Goal: Task Accomplishment & Management: Use online tool/utility

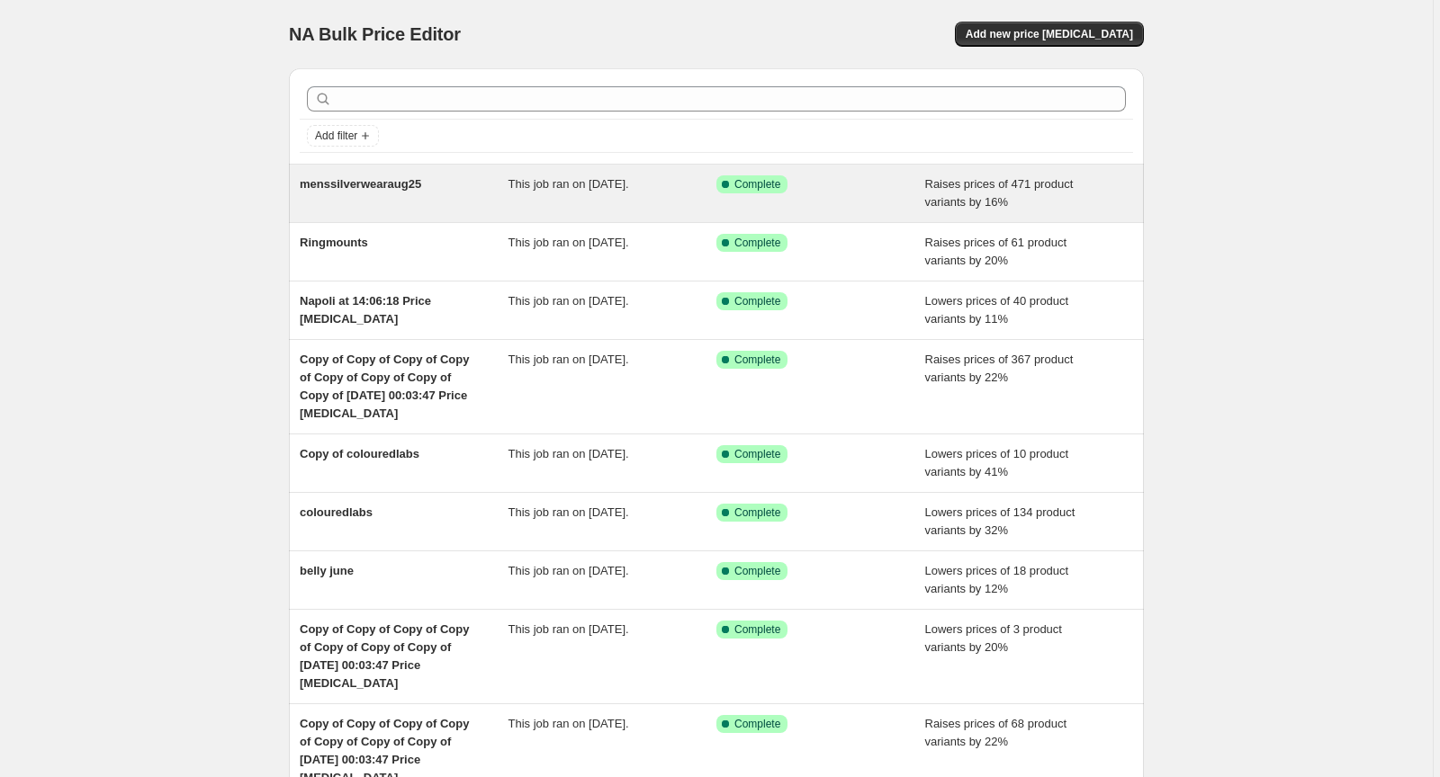
click at [939, 187] on span "Raises prices of 471 product variants by 16%" at bounding box center [999, 192] width 148 height 31
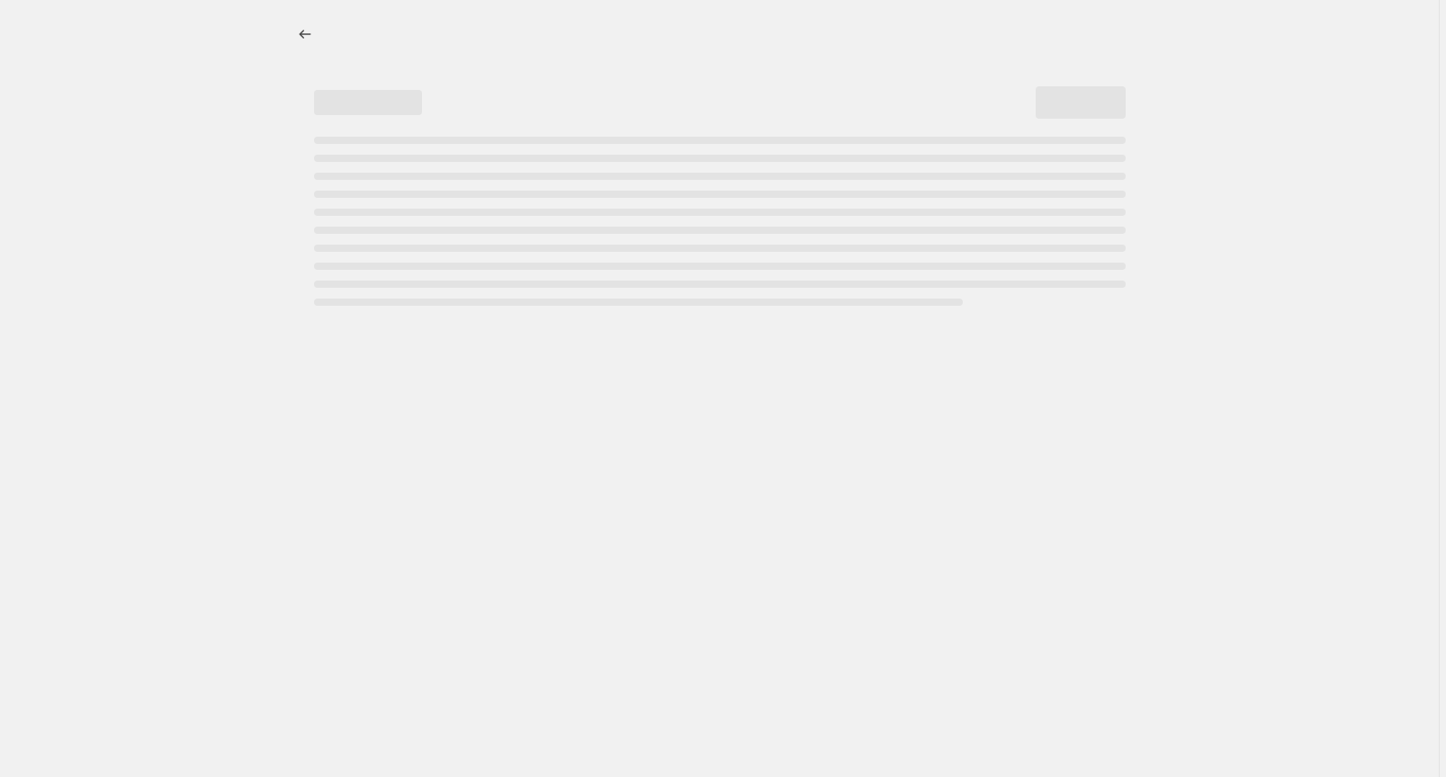
select select "percentage"
select select "remove"
select select "collection"
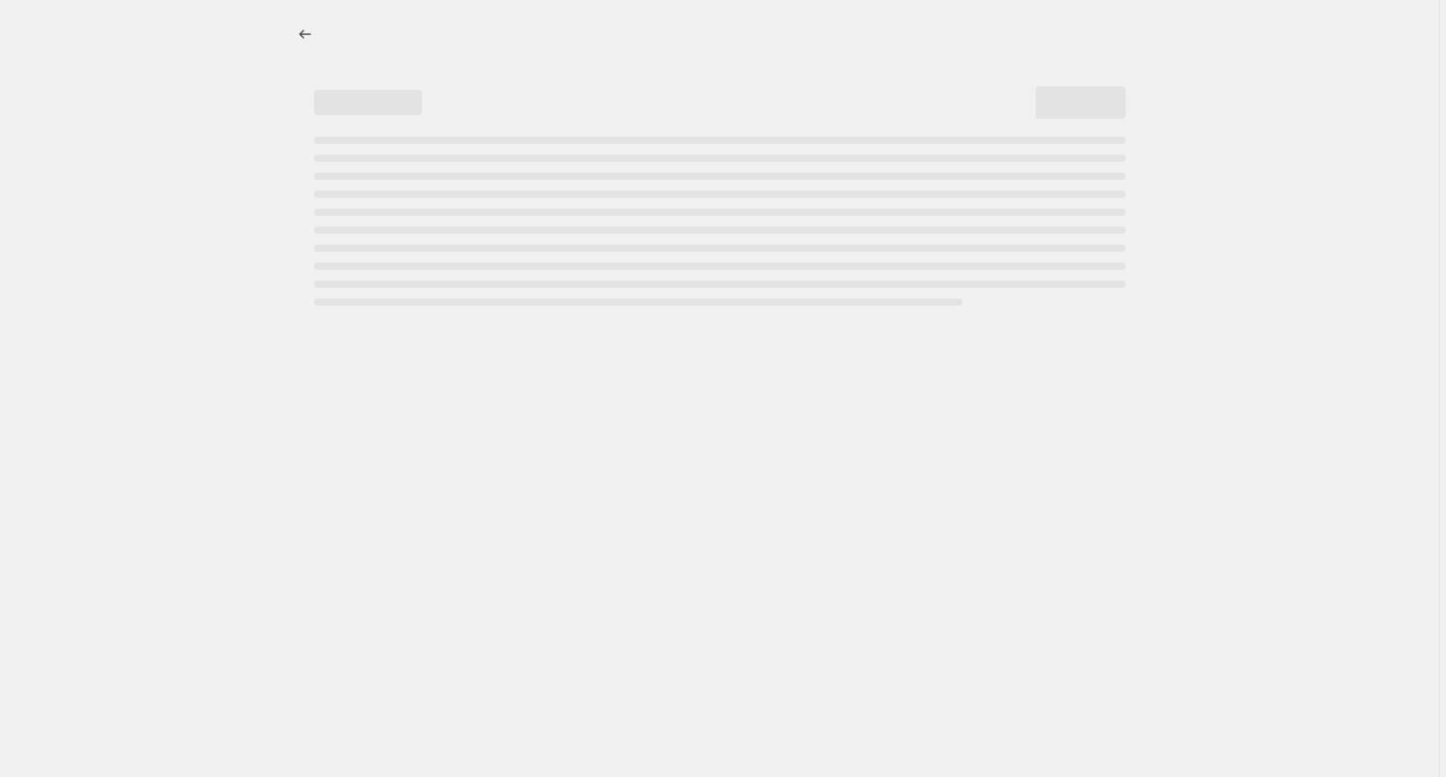
select select "collection"
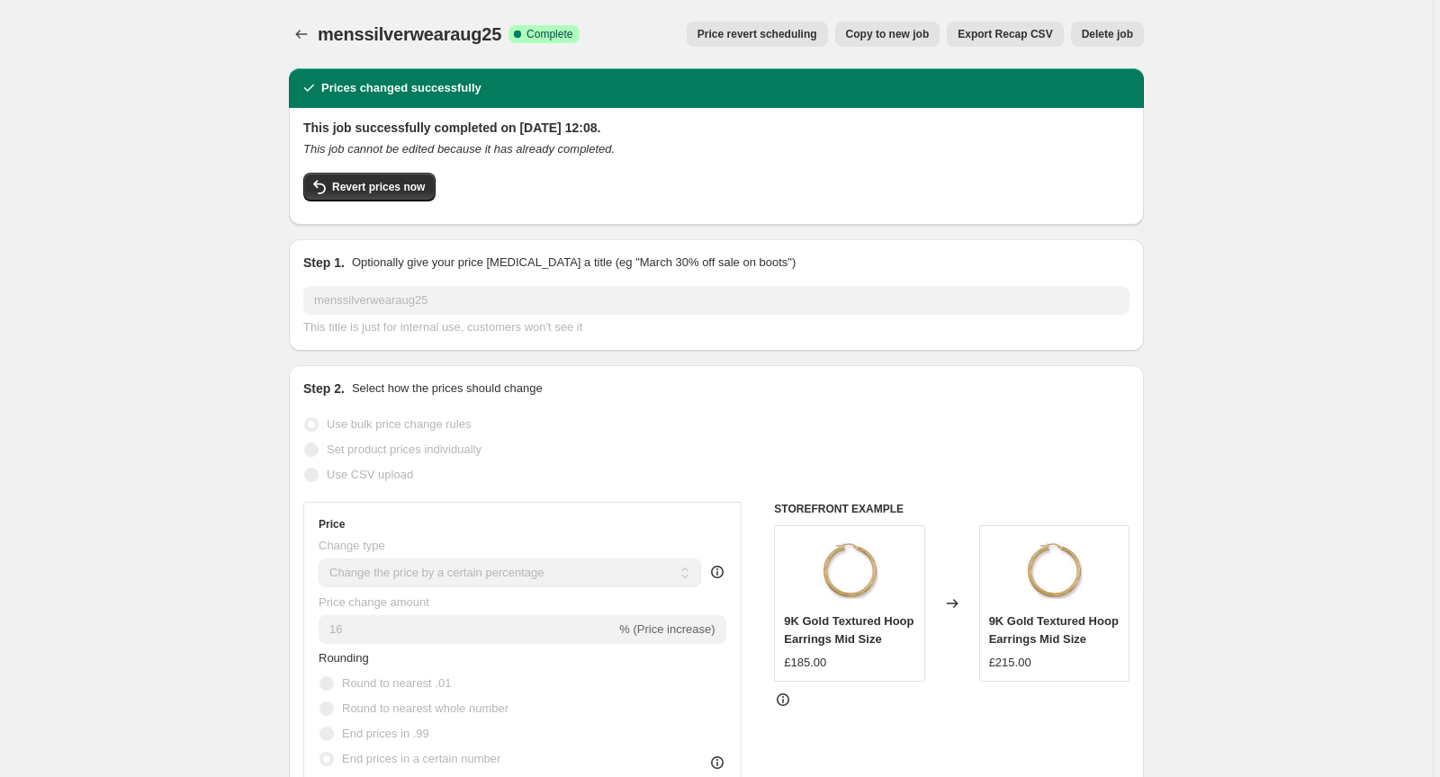
click at [906, 34] on span "Copy to new job" at bounding box center [888, 34] width 84 height 14
select select "percentage"
select select "remove"
select select "collection"
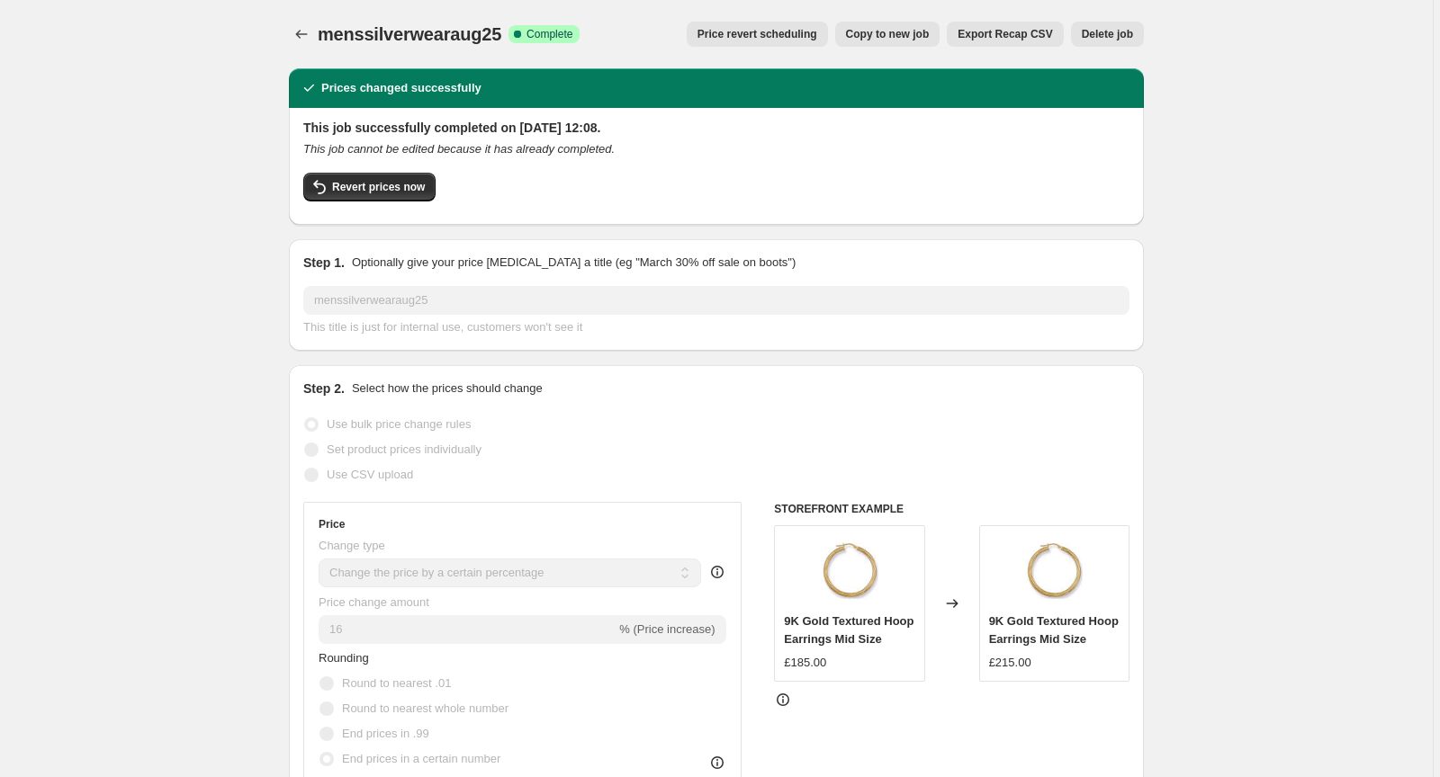
select select "collection"
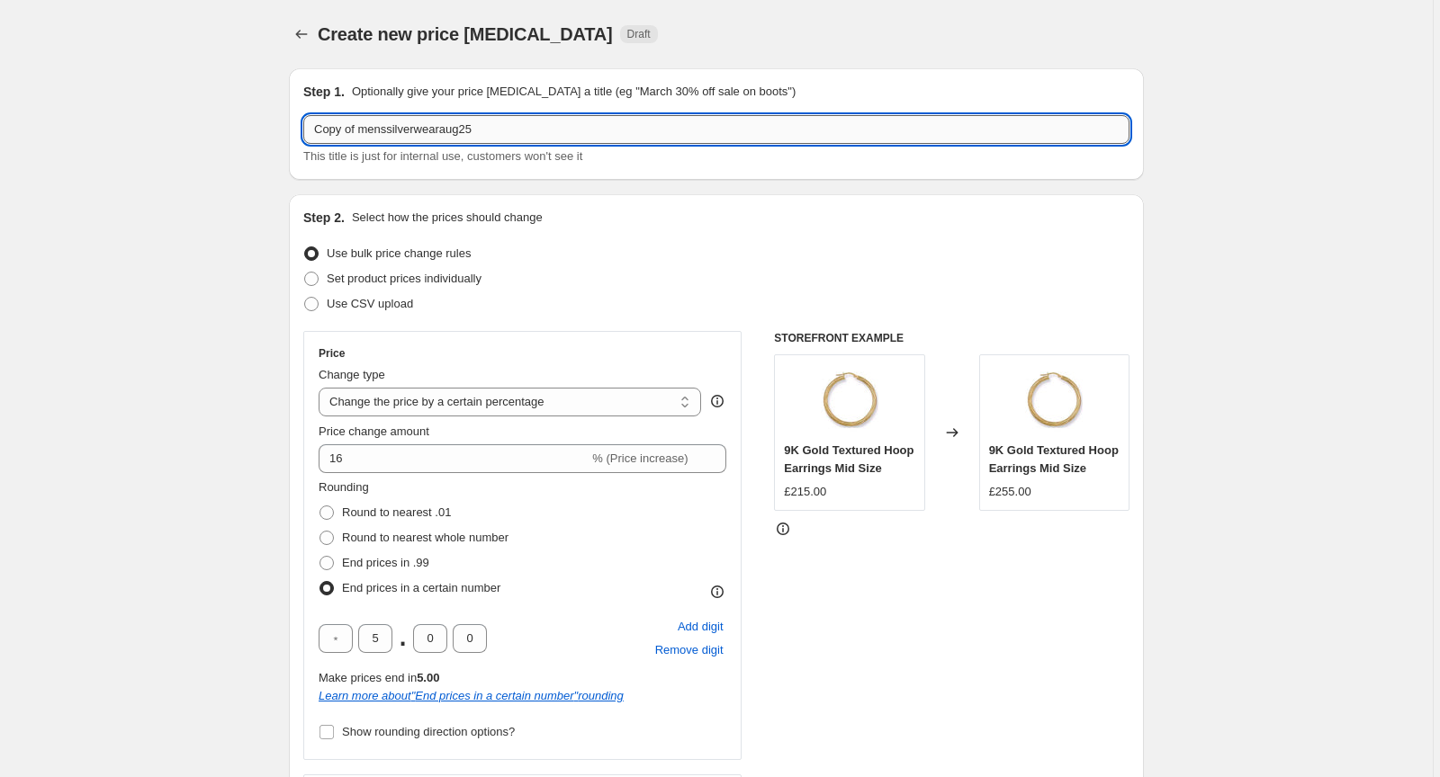
click at [477, 130] on input "Copy of menssilverwearaug25" at bounding box center [716, 129] width 826 height 29
drag, startPoint x: 477, startPoint y: 130, endPoint x: 255, endPoint y: 146, distance: 222.9
type input "H"
type input "FULLETERNITY"
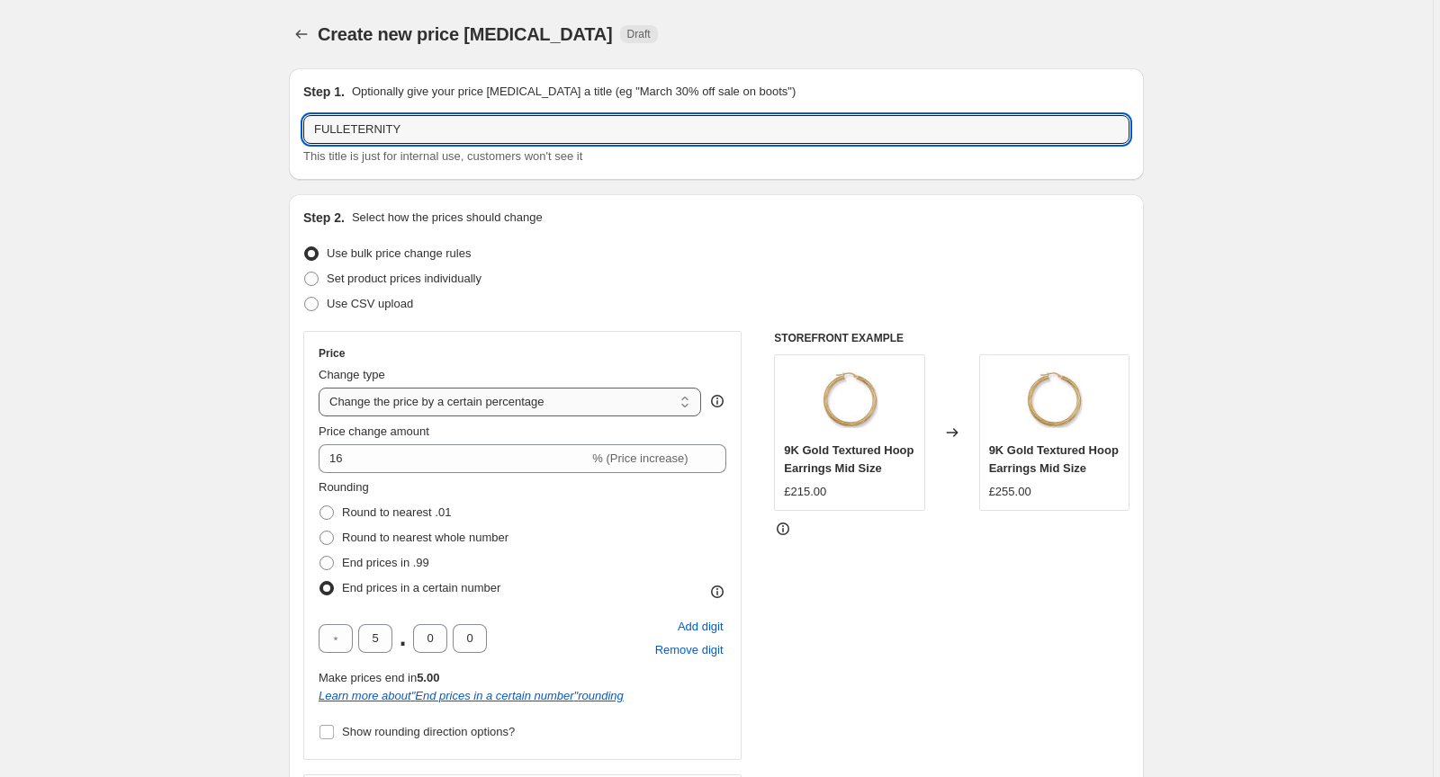
click at [497, 403] on select "Change the price to a certain amount Change the price by a certain amount Chang…" at bounding box center [510, 402] width 382 height 29
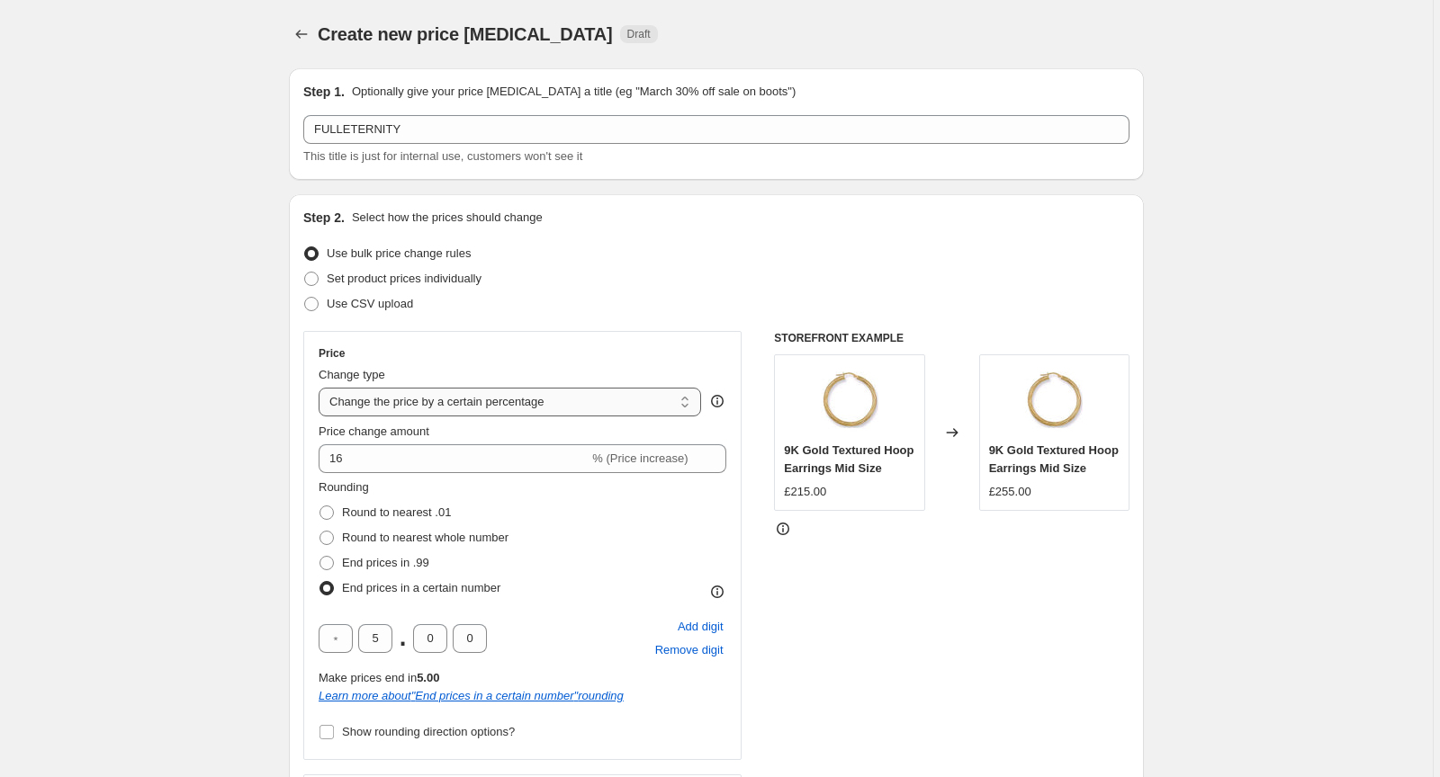
click at [321, 388] on select "Change the price to a certain amount Change the price by a certain amount Chang…" at bounding box center [510, 402] width 382 height 29
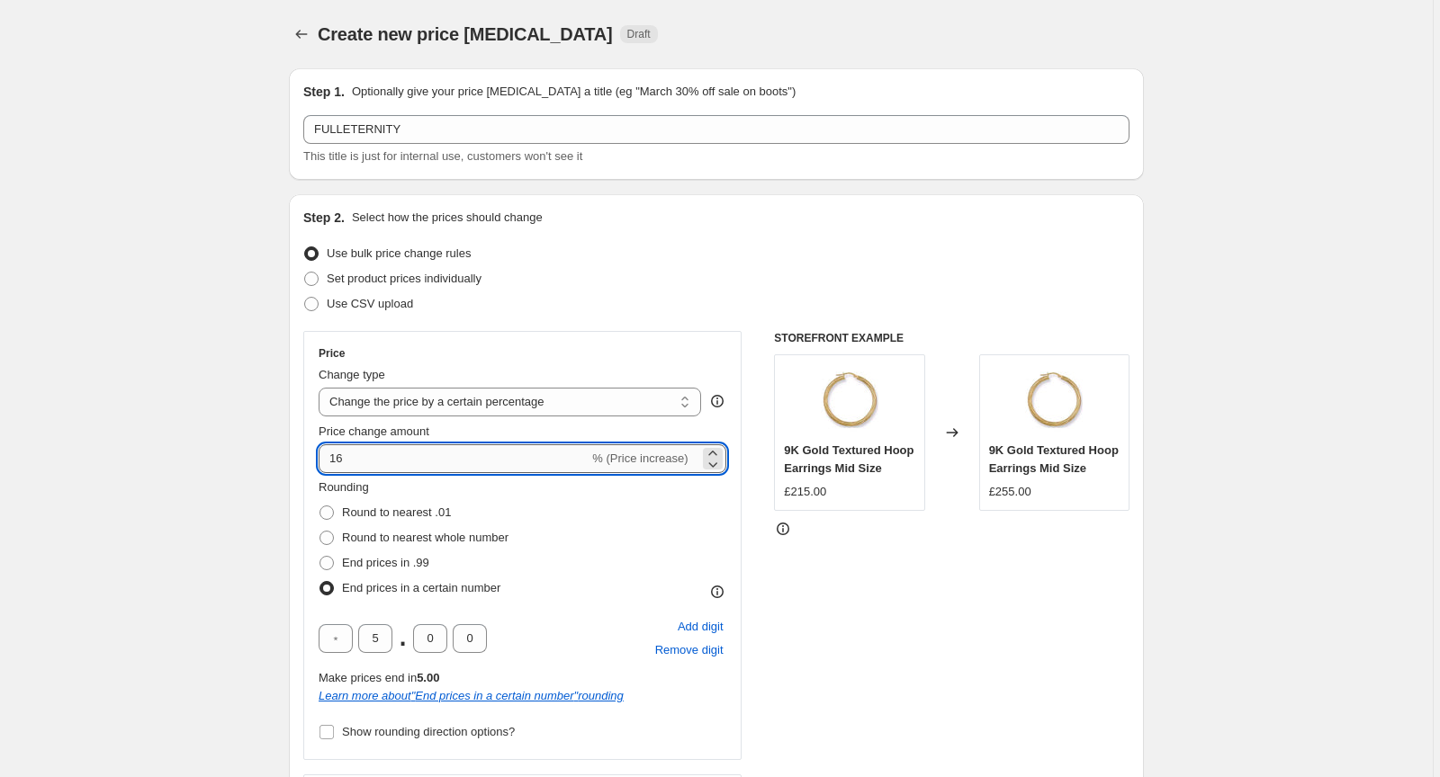
drag, startPoint x: 357, startPoint y: 465, endPoint x: 329, endPoint y: 463, distance: 28.0
click at [329, 463] on input "16" at bounding box center [454, 459] width 270 height 29
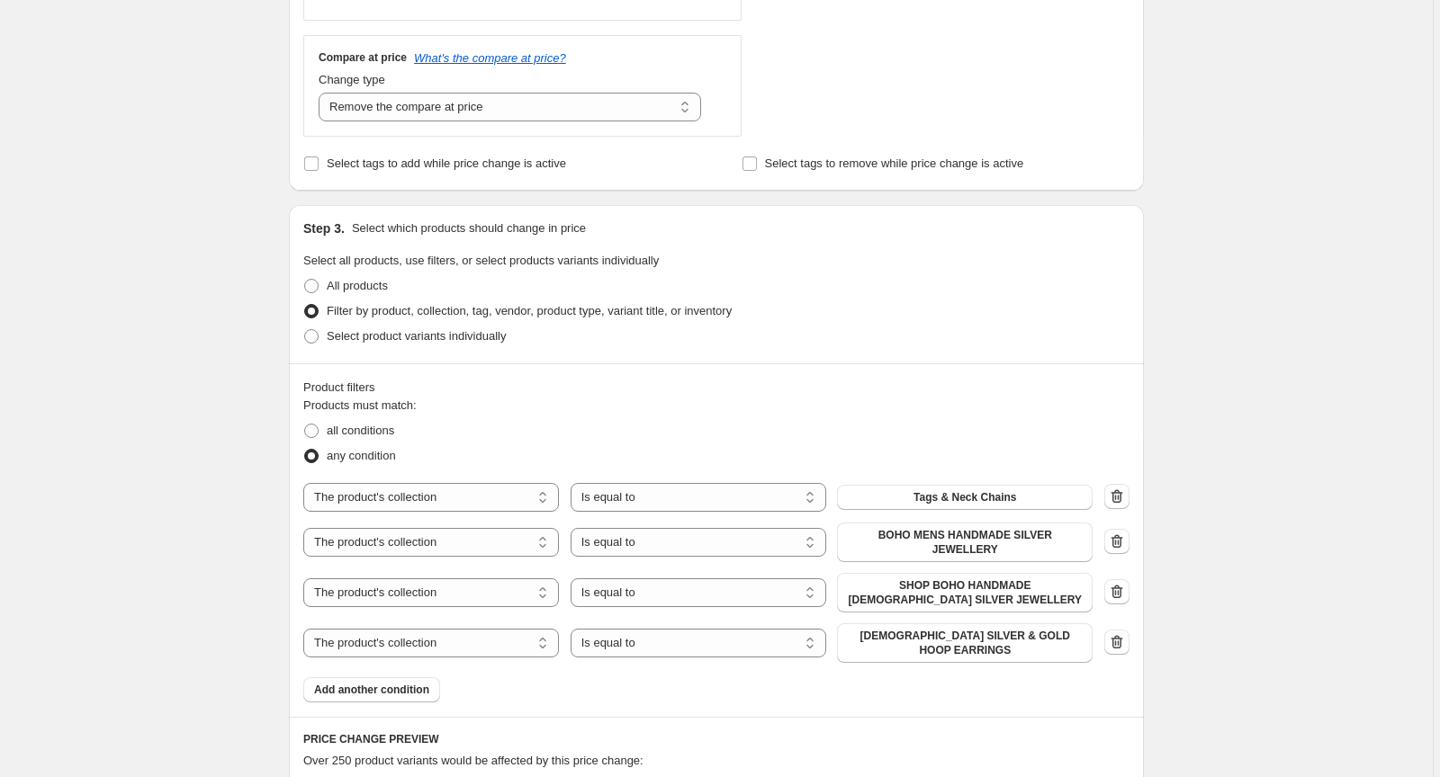
scroll to position [850, 0]
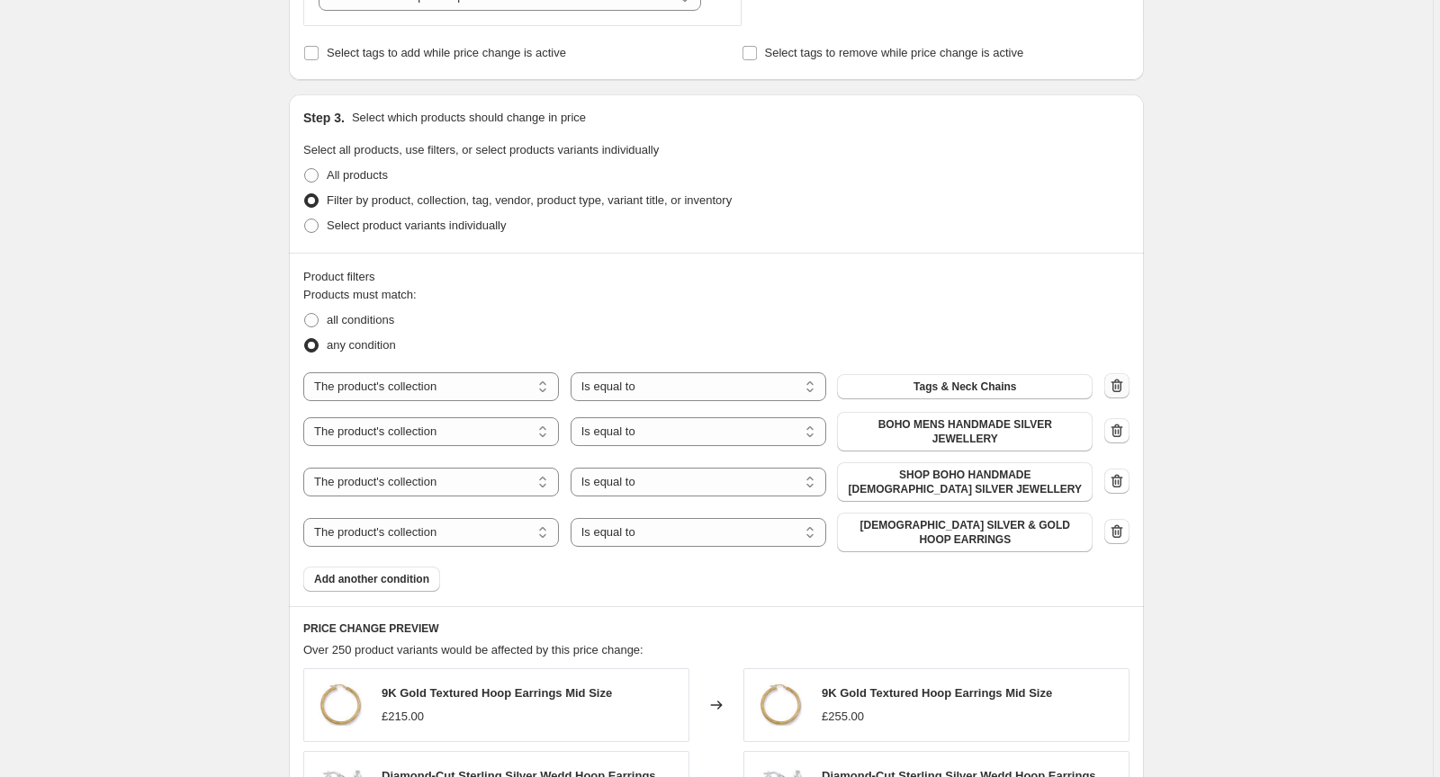
type input "22"
click at [1112, 388] on icon "button" at bounding box center [1117, 386] width 18 height 18
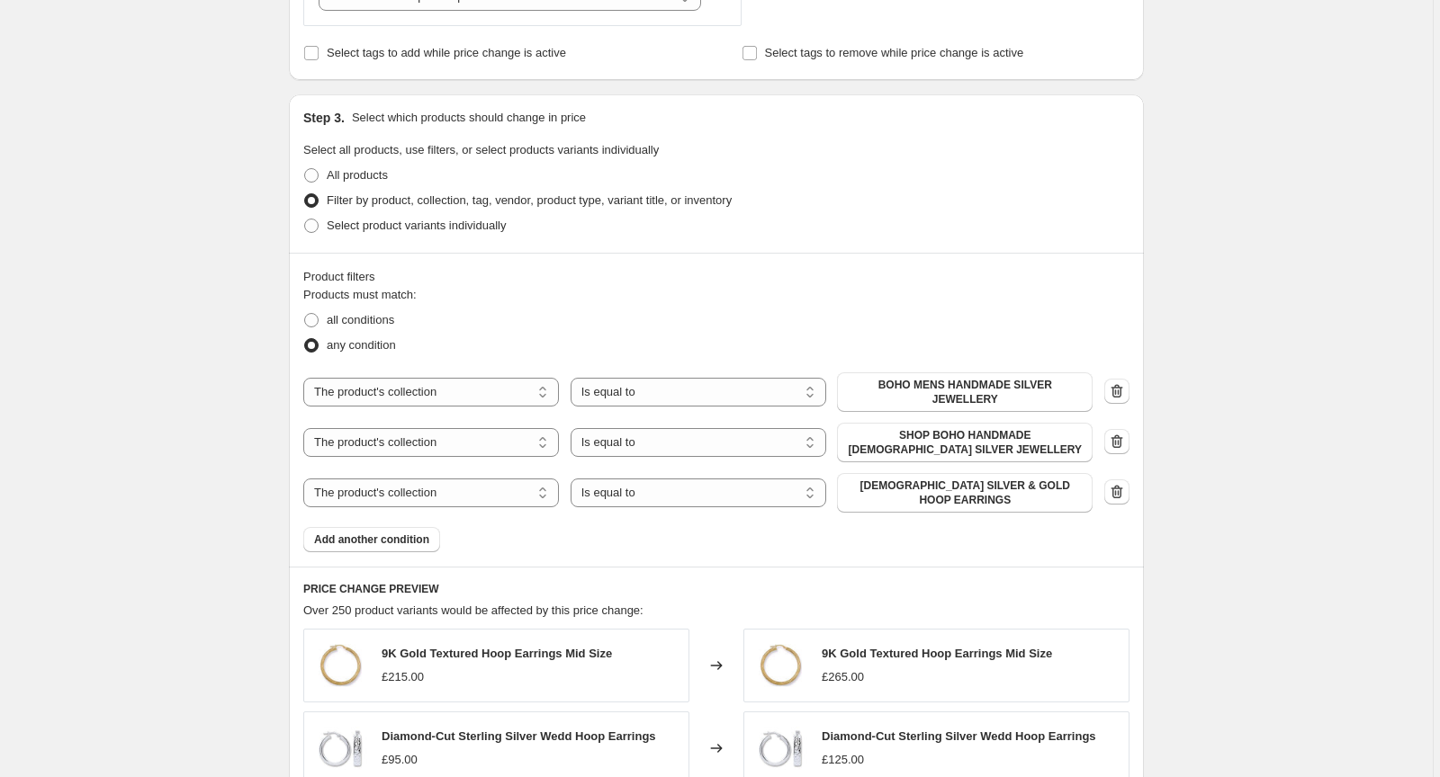
click at [1113, 390] on icon "button" at bounding box center [1117, 391] width 18 height 18
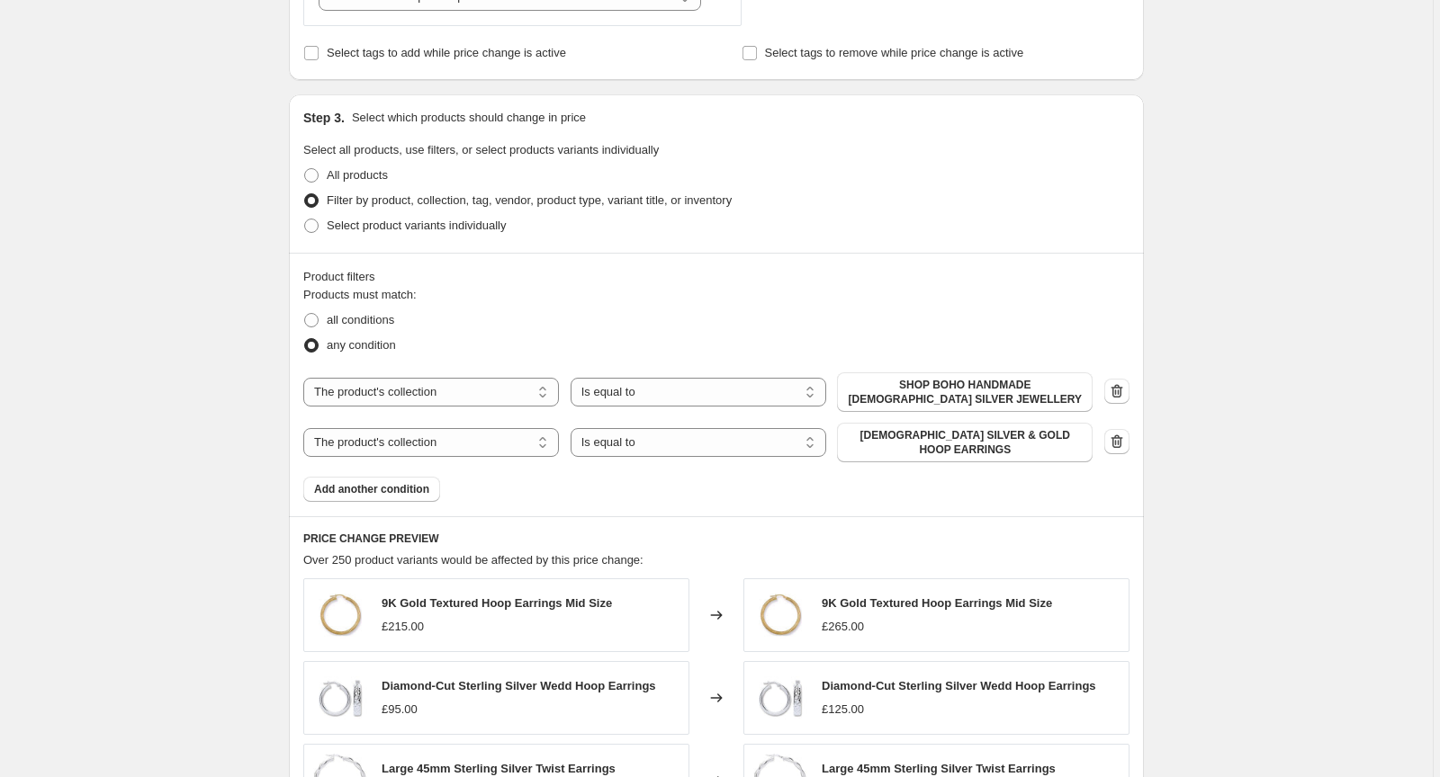
click at [1113, 392] on icon "button" at bounding box center [1117, 391] width 18 height 18
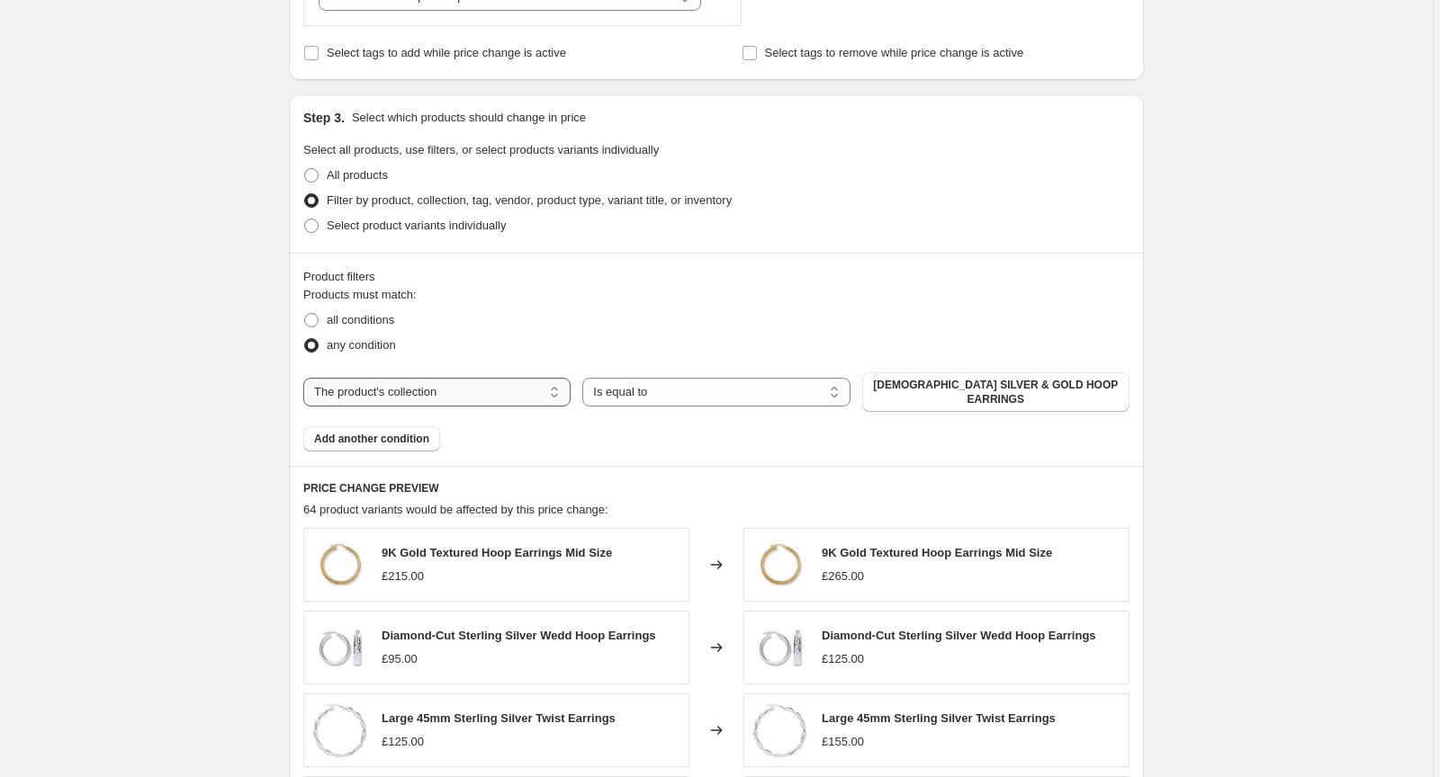
click at [494, 386] on select "The product The product's collection The product's tag The product's vendor The…" at bounding box center [436, 392] width 267 height 29
click at [624, 392] on select "Is equal to Is not equal to" at bounding box center [715, 392] width 267 height 29
click at [934, 388] on span "[DEMOGRAPHIC_DATA] SILVER & GOLD HOOP EARRINGS" at bounding box center [996, 392] width 246 height 29
